Goal: Information Seeking & Learning: Learn about a topic

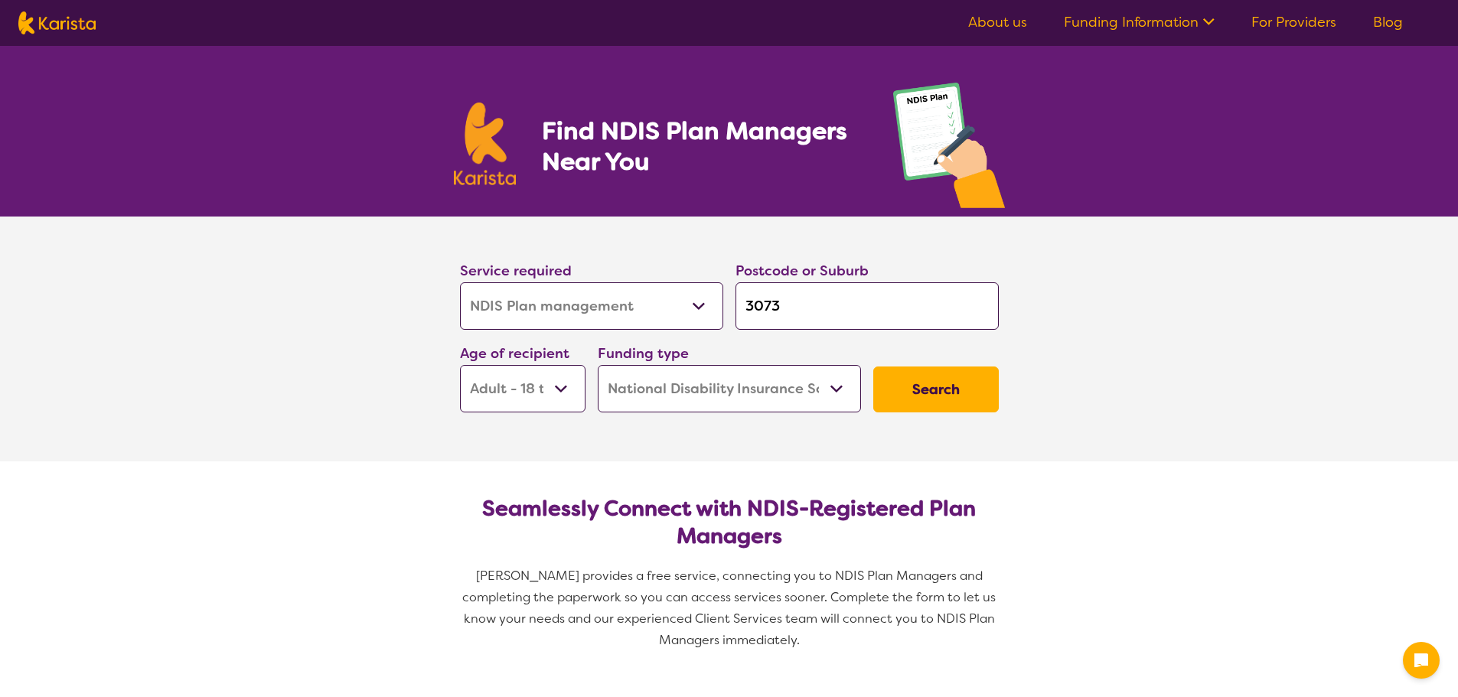
select select "NDIS Plan management"
select select "AD"
select select "NDIS"
select select "NDIS Plan management"
select select "AD"
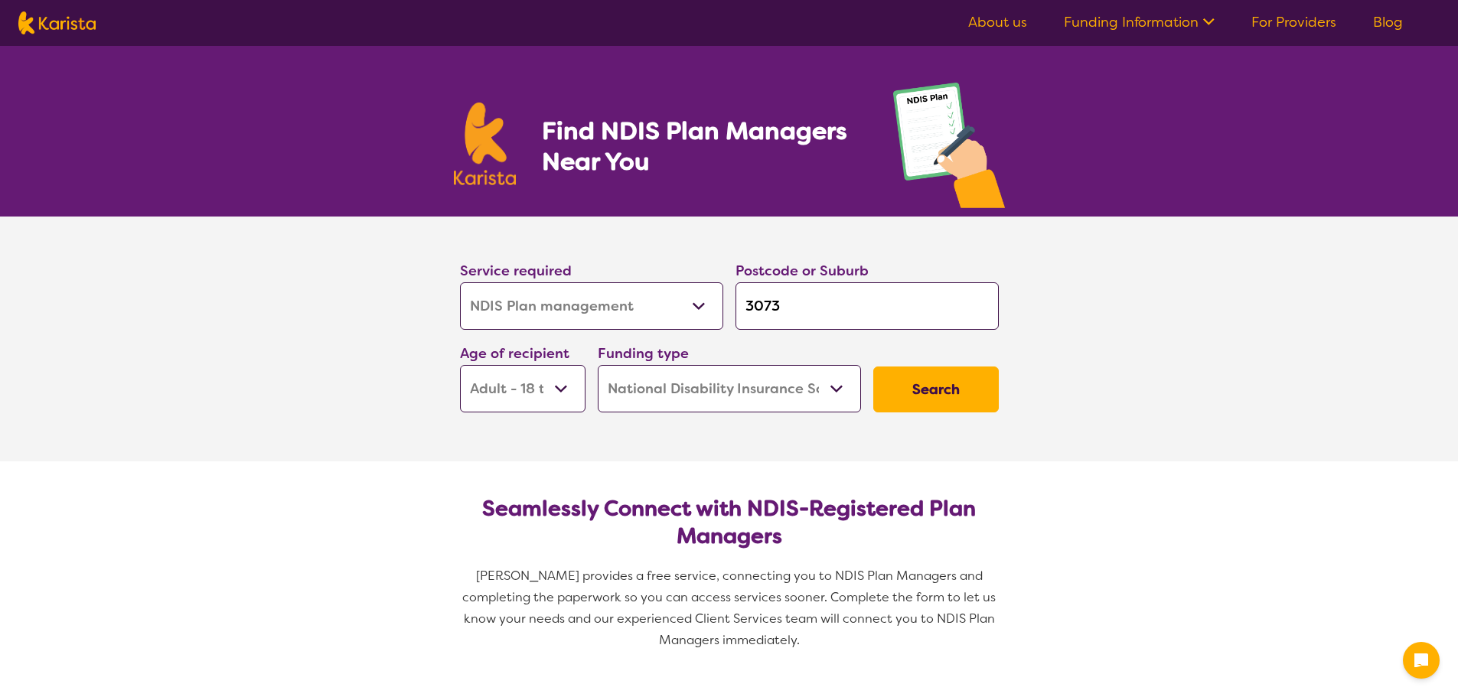
select select "NDIS"
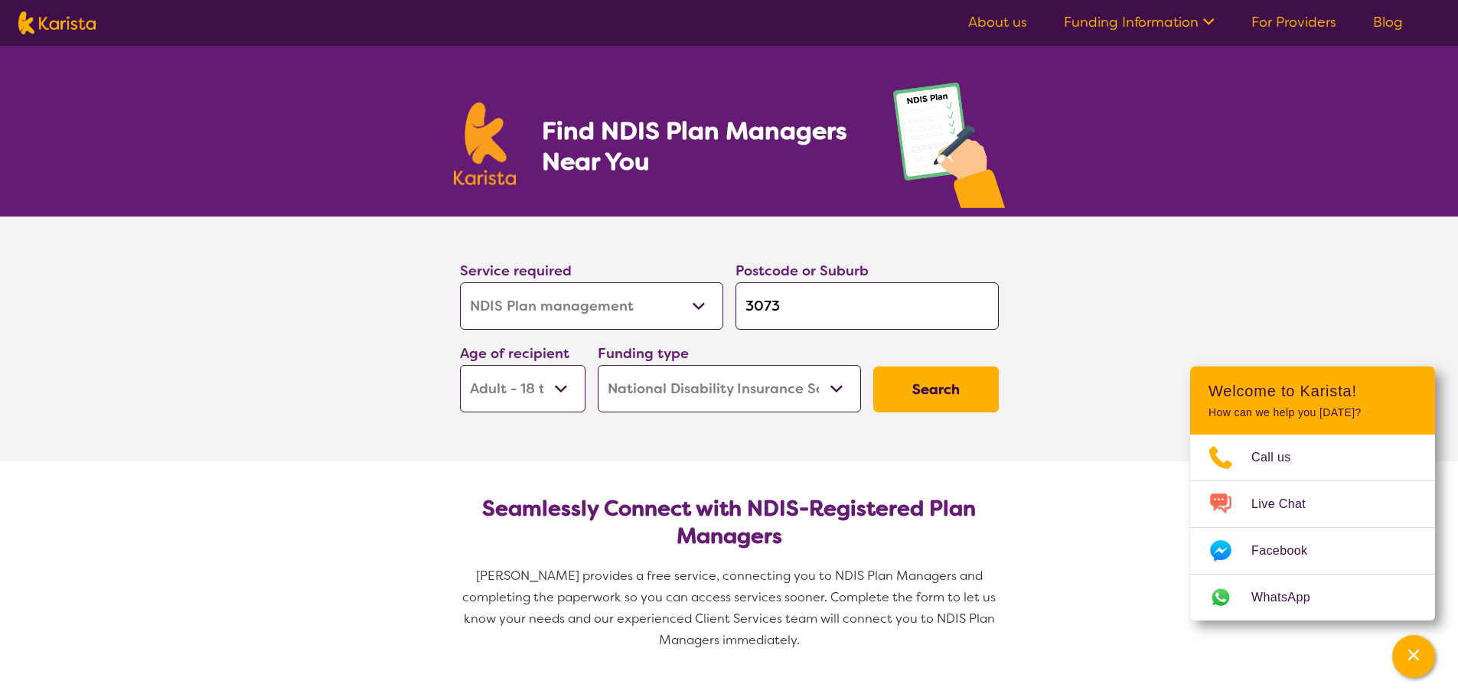
drag, startPoint x: 0, startPoint y: 0, endPoint x: 719, endPoint y: 304, distance: 780.4
click at [719, 304] on div "Service required Allied Health Assistant Assessment ([MEDICAL_DATA] or [MEDICAL…" at bounding box center [729, 335] width 551 height 165
click at [948, 387] on button "Search" at bounding box center [936, 390] width 126 height 46
click at [811, 303] on input "search" at bounding box center [867, 305] width 263 height 47
click at [814, 299] on input "search" at bounding box center [867, 305] width 263 height 47
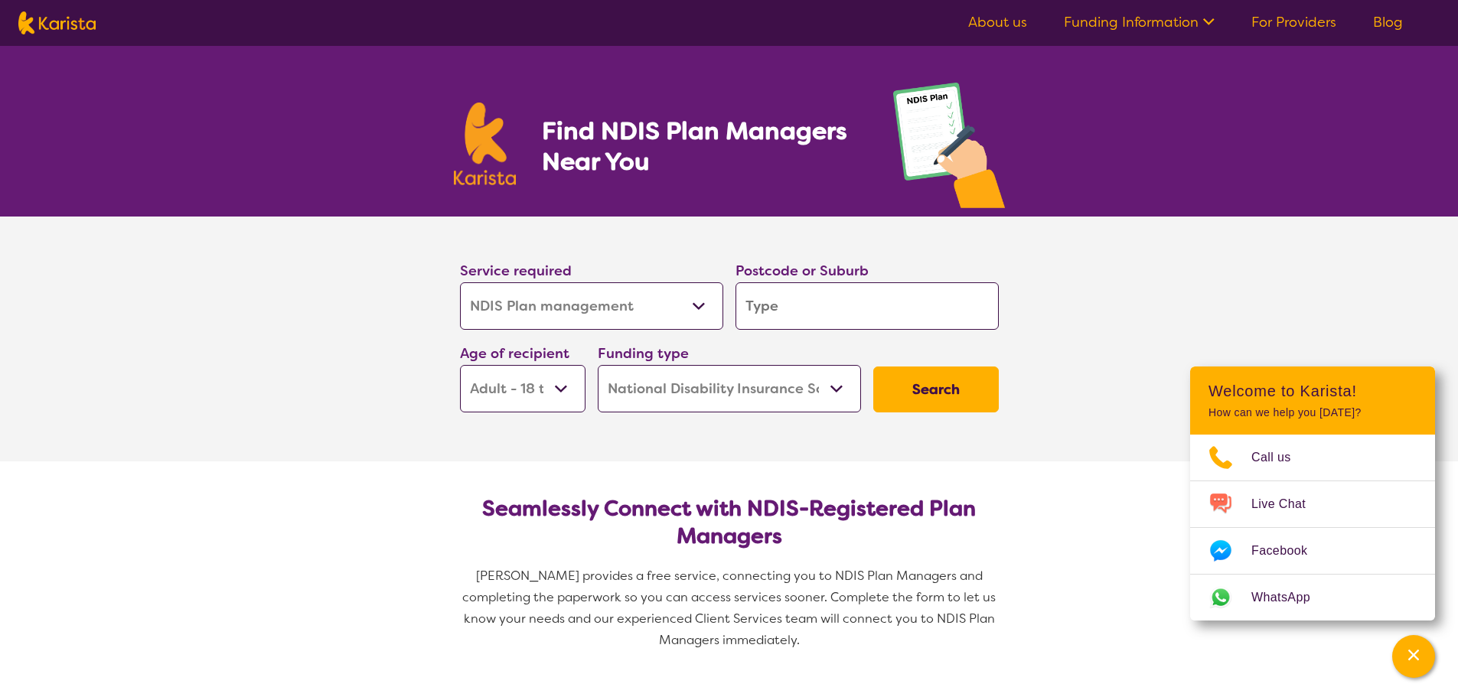
type input "3"
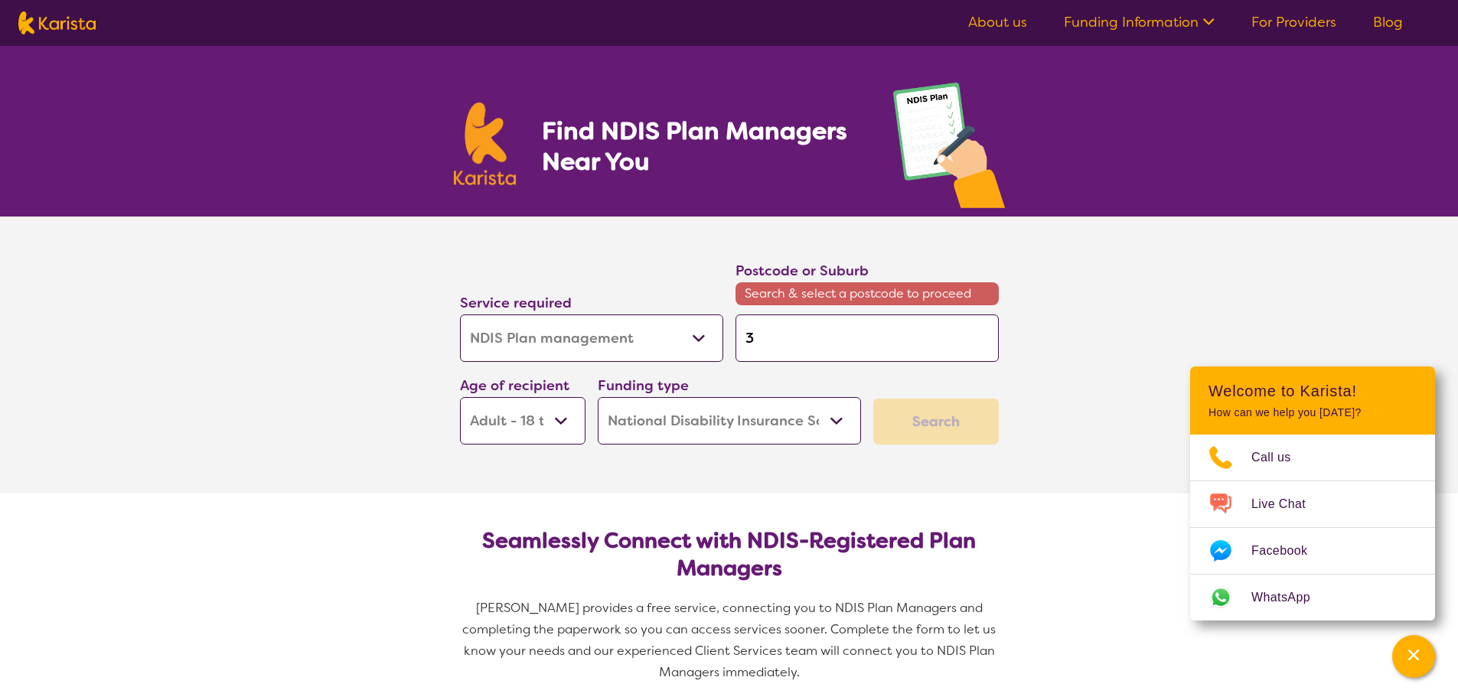
type input "31"
type input "314"
type input "3141"
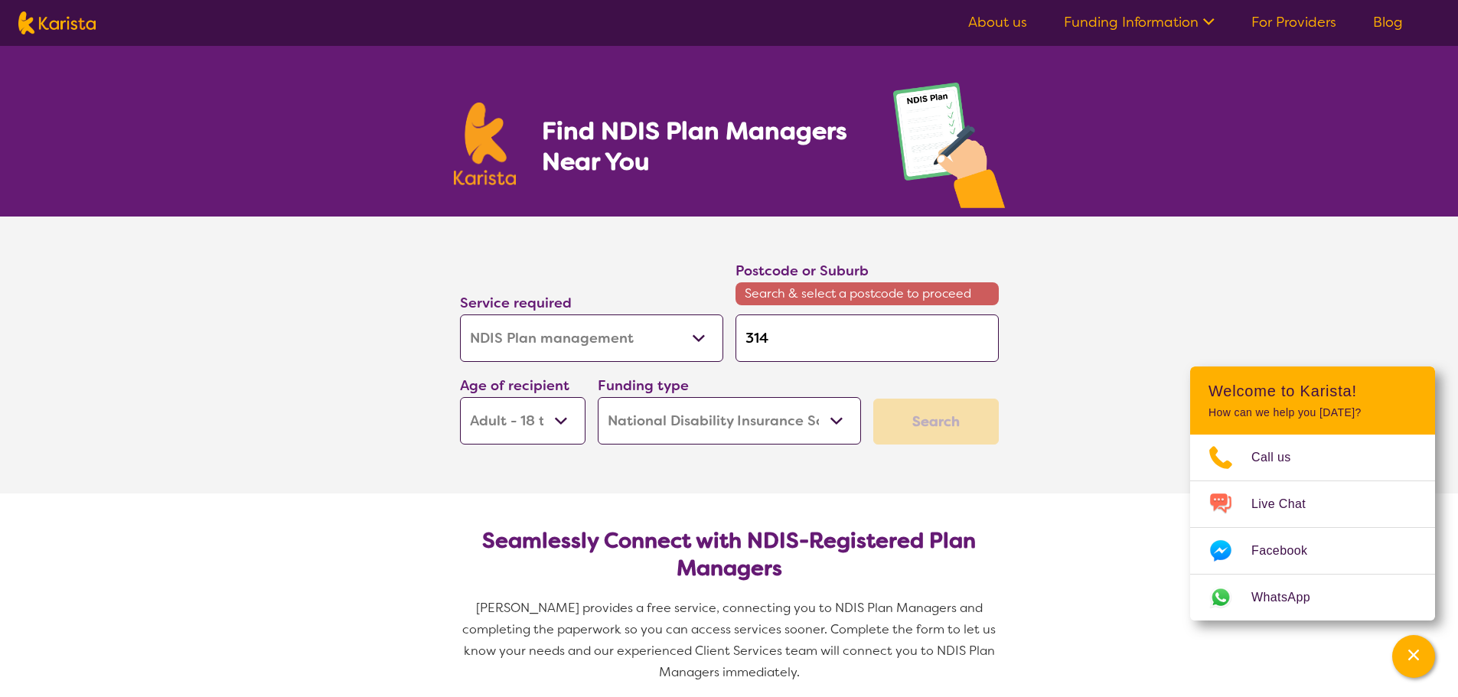
type input "3141"
click button "Search" at bounding box center [936, 422] width 126 height 46
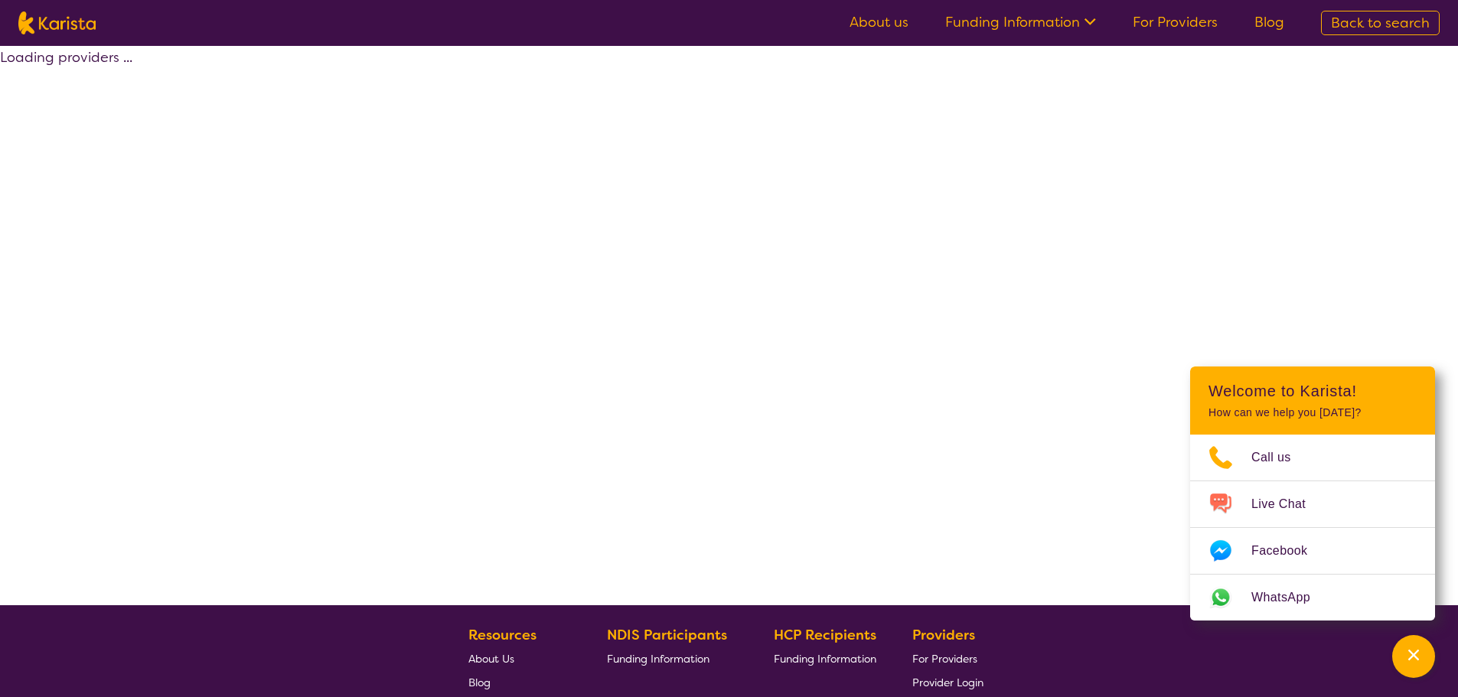
select select "by_score"
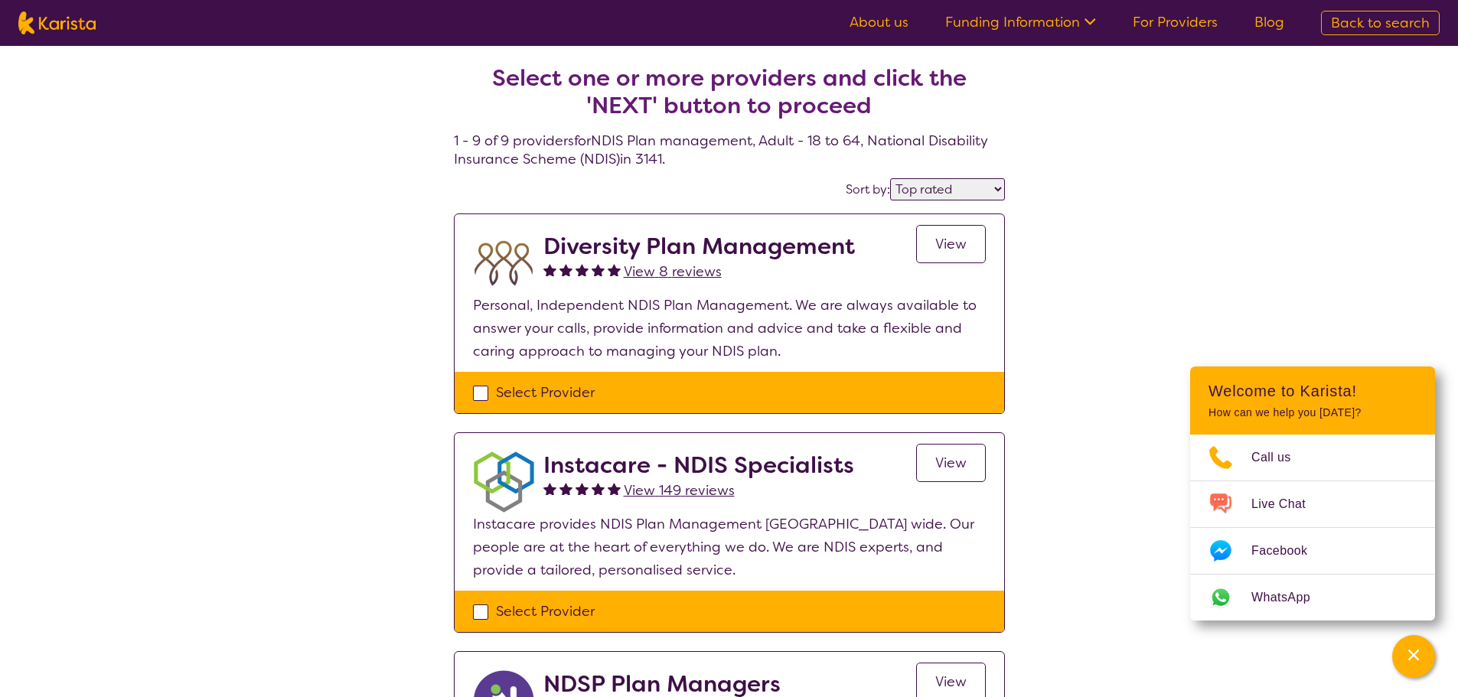
click at [997, 189] on select "Highly reviewed Top rated" at bounding box center [947, 189] width 115 height 22
select select "NDIS Plan management"
select select "AD"
select select "NDIS"
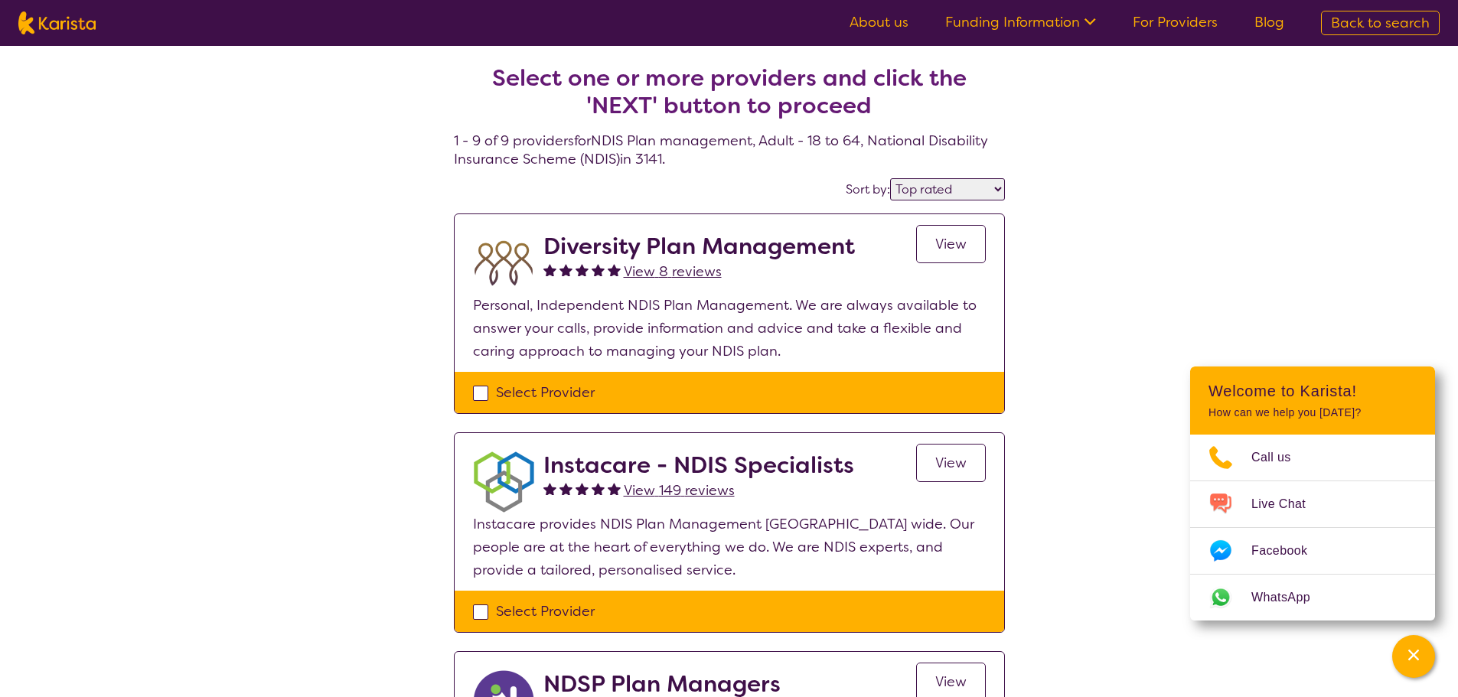
select select "NDIS Plan management"
select select "AD"
select select "NDIS"
